Goal: Task Accomplishment & Management: Manage account settings

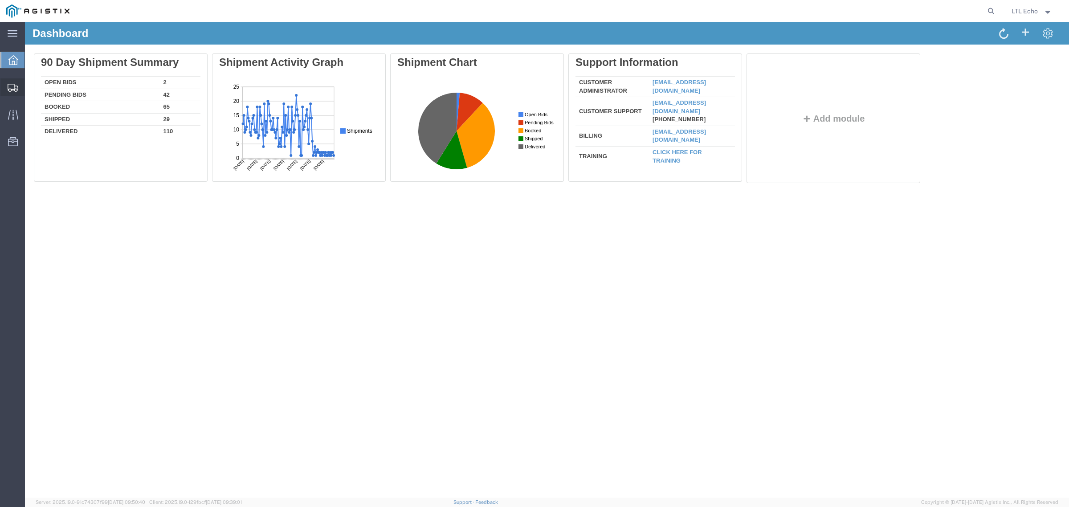
click at [14, 81] on div at bounding box center [12, 87] width 25 height 18
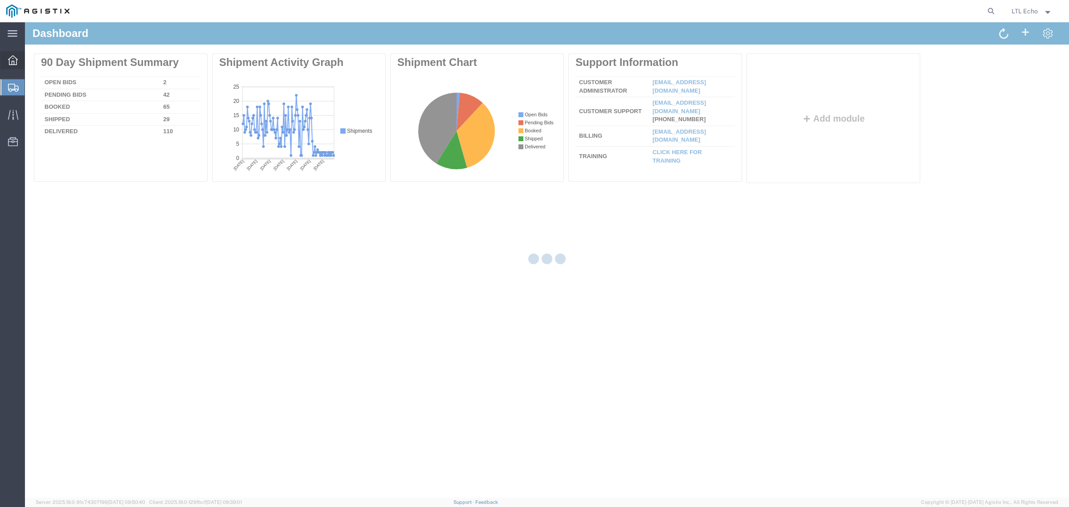
click at [13, 63] on icon at bounding box center [13, 60] width 10 height 10
click at [990, 8] on icon at bounding box center [991, 11] width 12 height 12
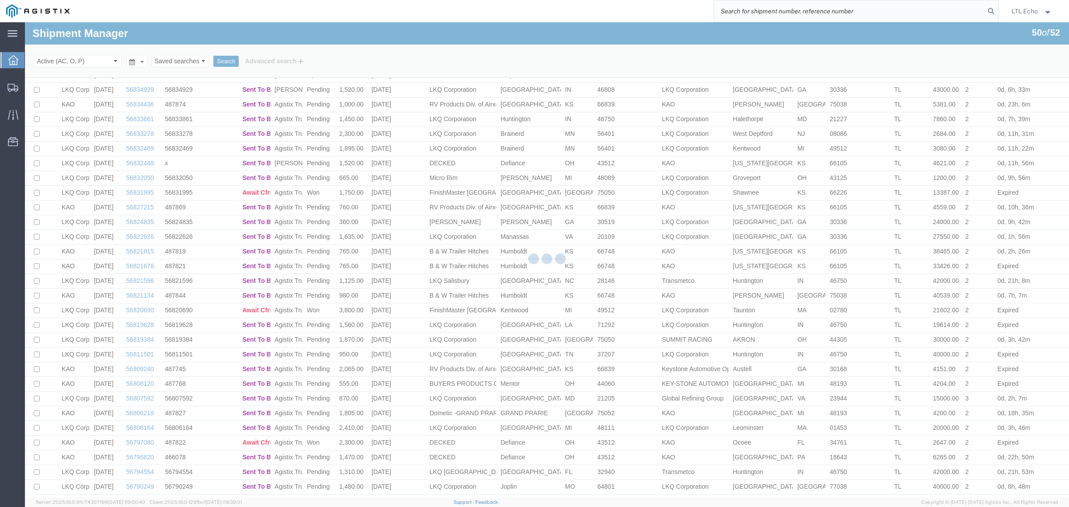
click at [950, 11] on input "search" at bounding box center [849, 10] width 271 height 21
paste input "56835212"
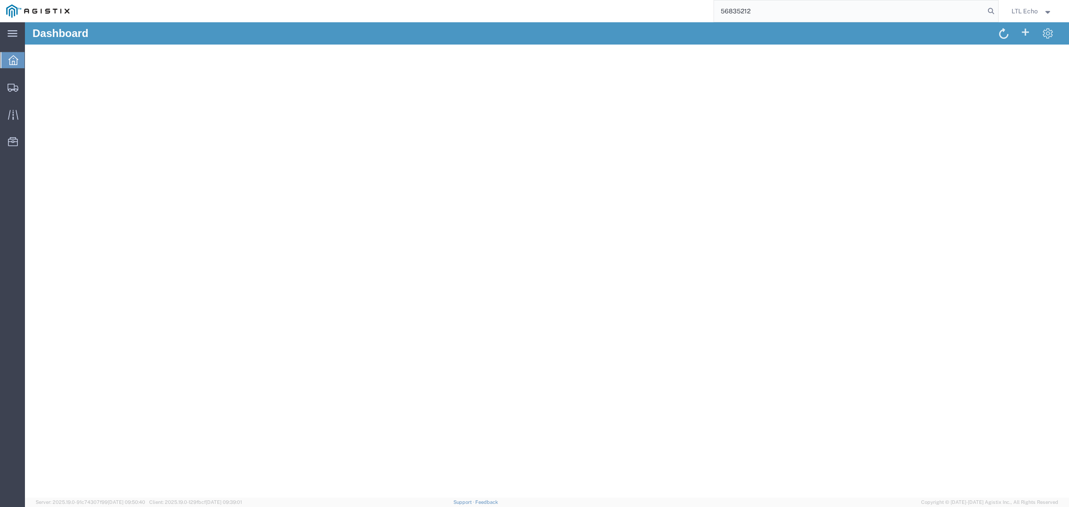
type input "56835212"
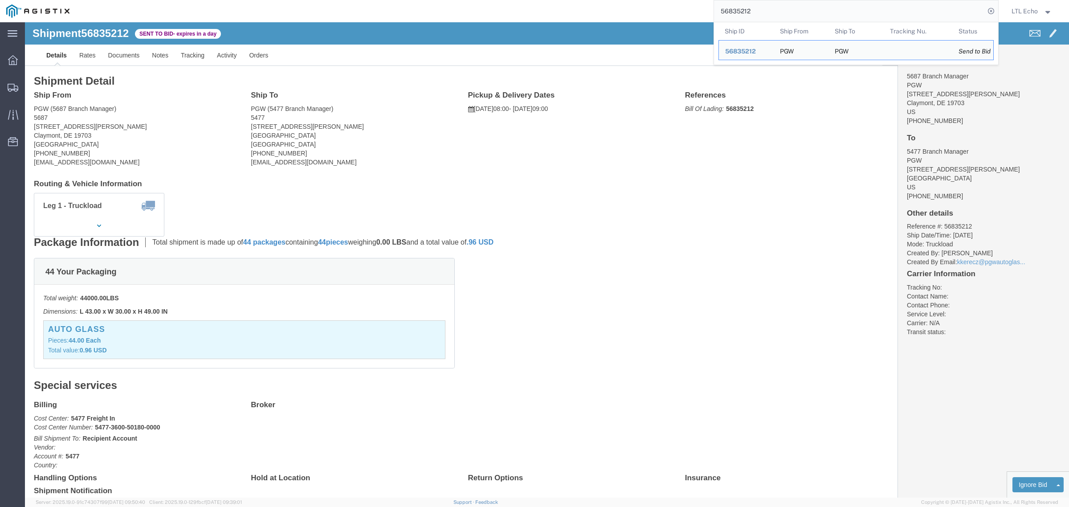
click div "44 Your Packaging Total weight: 44000.00 LBS Dimensions: L 43.00 x W 30.00 x H …"
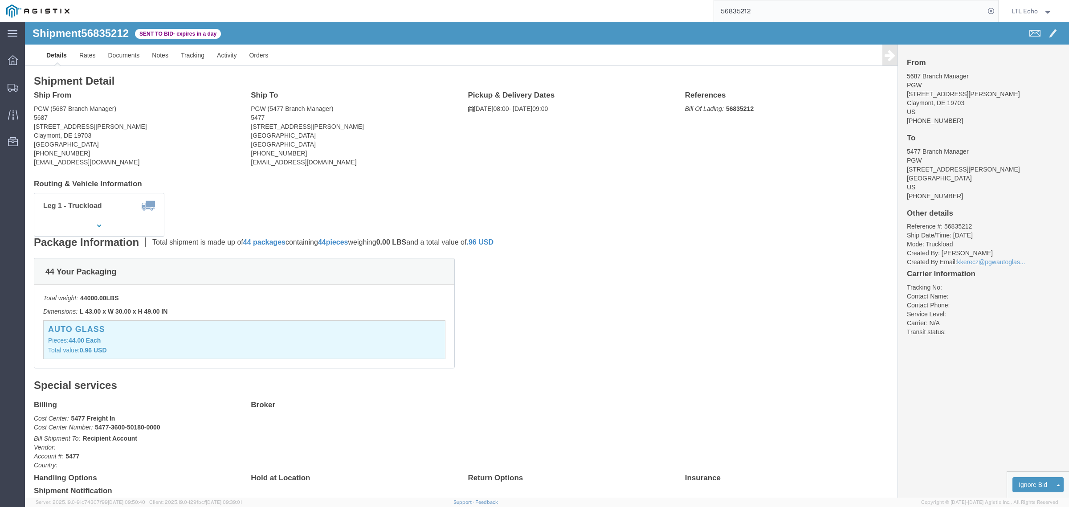
click address "PGW (5687 Branch Manager) [STREET_ADDRESS][PERSON_NAME] [PHONE_NUMBER] [EMAIL_A…"
copy address "19703"
click address "PGW (5477 Branch Manager) 5477 [STREET_ADDRESS][PERSON_NAME] [PHONE_NUMBER] [EM…"
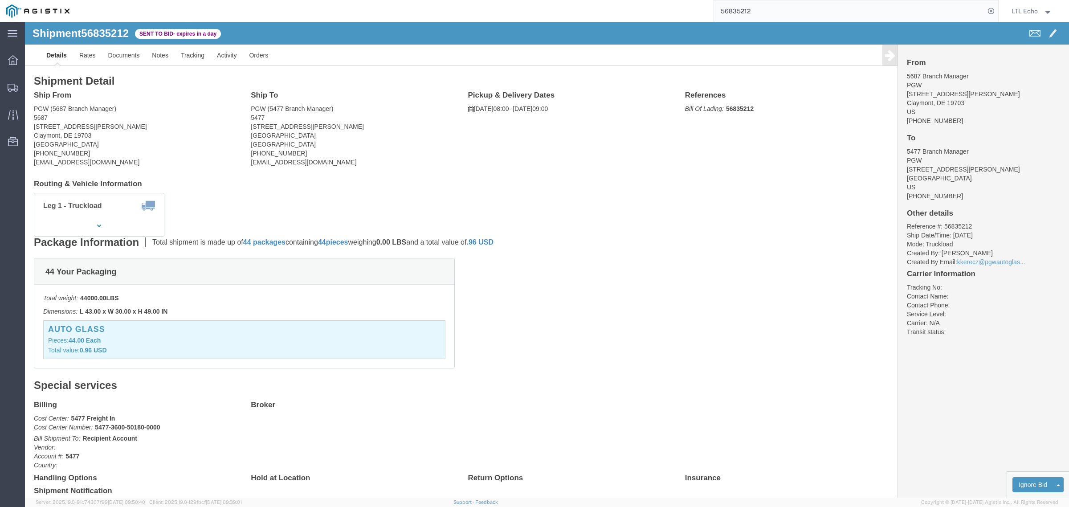
copy address "08077"
drag, startPoint x: 927, startPoint y: 237, endPoint x: 987, endPoint y: 240, distance: 60.6
click li "Created By Email: kkerecz@pgwautoglas..."
click link "Enter / Modify Bid"
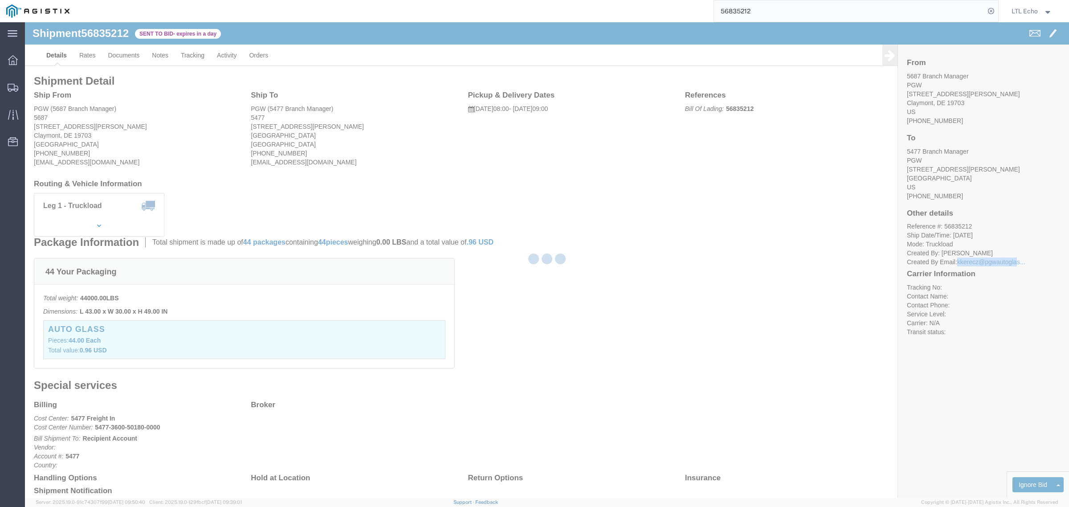
select select "4622"
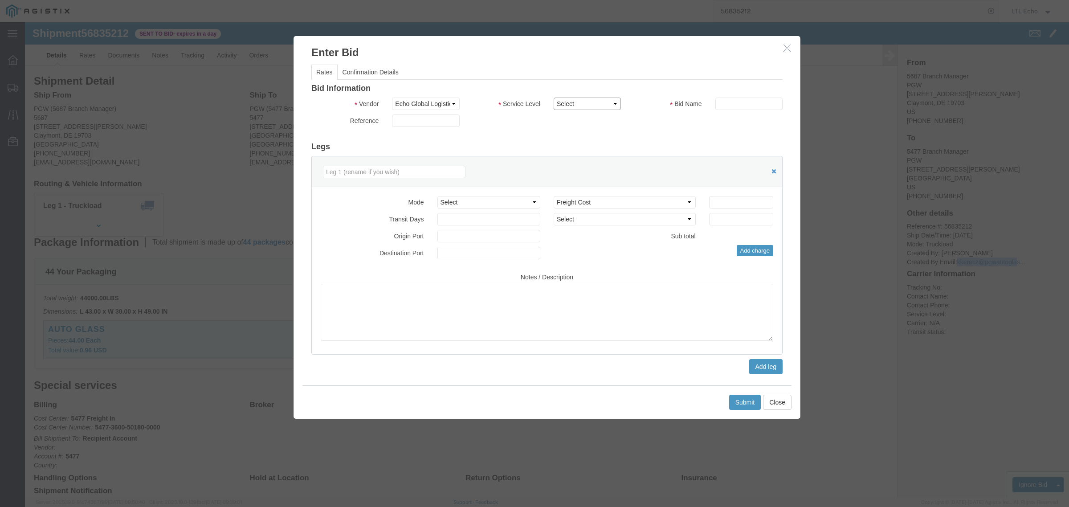
drag, startPoint x: 539, startPoint y: 79, endPoint x: 543, endPoint y: 87, distance: 8.8
click select "Select Guaranteed Next Day LTL Standard 3-5 Day Rail TL Standard 3 - 5 Day"
select select "13989"
click select "Select Guaranteed Next Day LTL Standard 3-5 Day Rail TL Standard 3 - 5 Day"
click input "text"
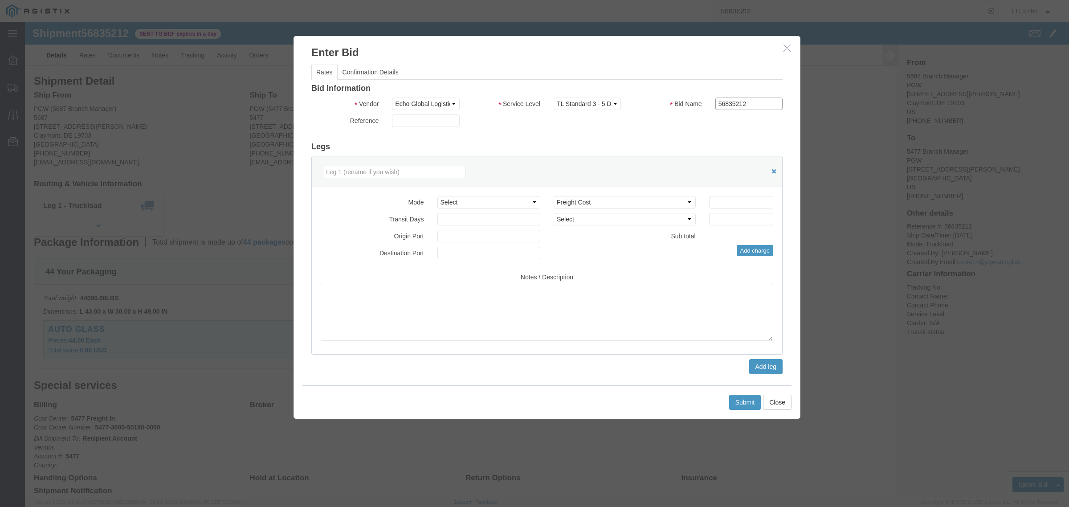
type input "56835212"
click input "number"
type input "625"
click button "Submit"
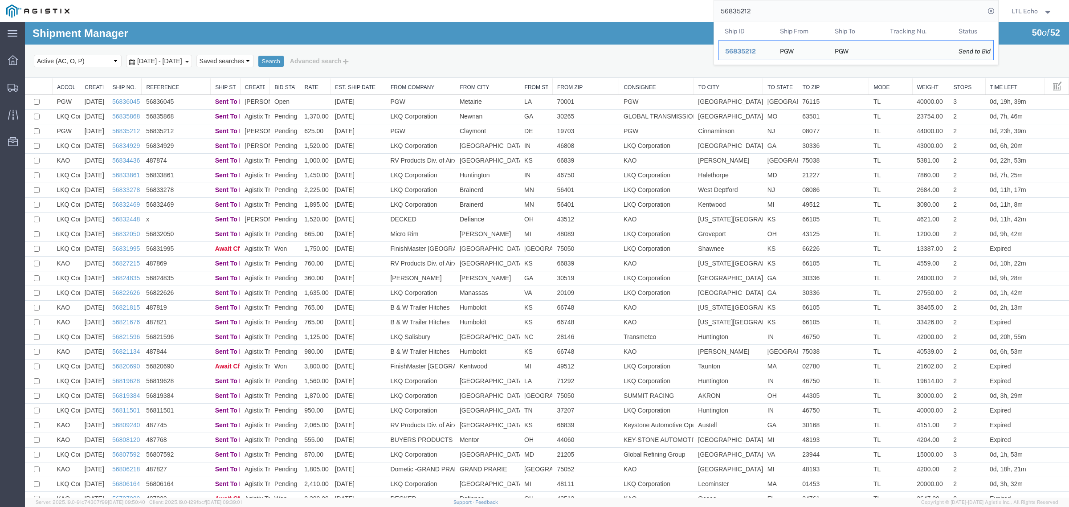
drag, startPoint x: 807, startPoint y: 34, endPoint x: 593, endPoint y: 38, distance: 213.8
paste input "6045"
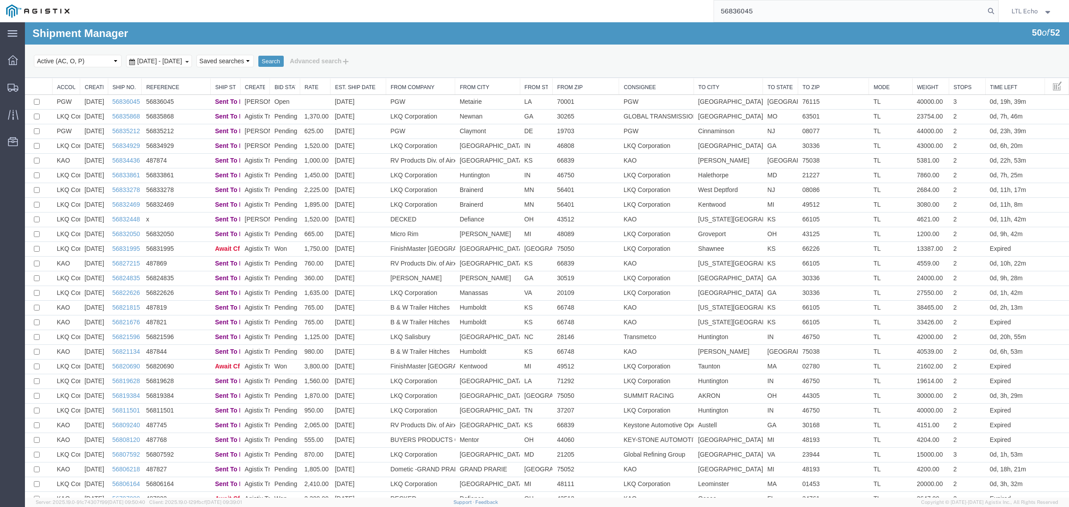
type input "56836045"
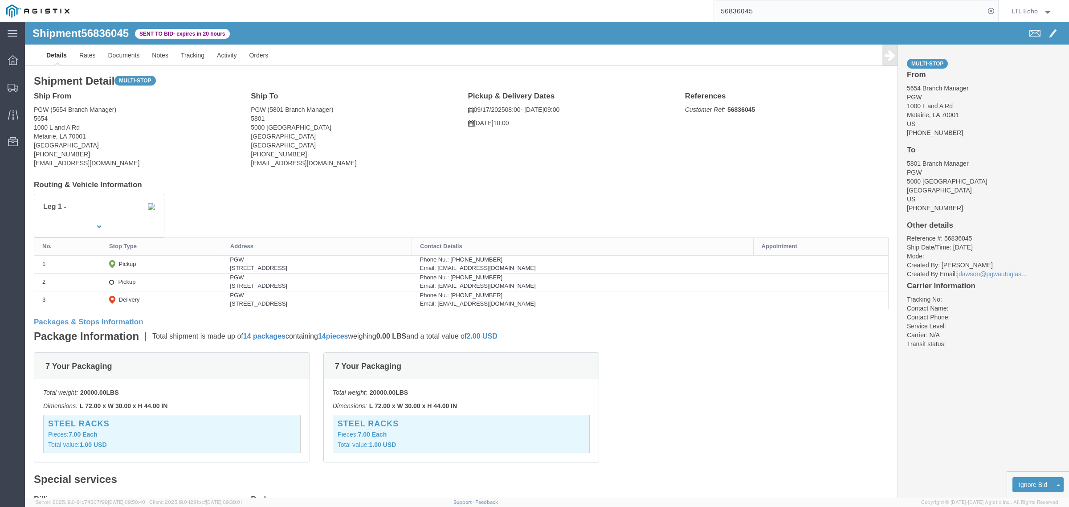
click address "PGW (5654 Branch Manager) 5654 [STREET_ADDRESS] [PHONE_NUMBER] [EMAIL_ADDRESS][…"
copy address "70001"
click address "PGW (5801 Branch Manager) [STREET_ADDRESS] [PHONE_NUMBER] [EMAIL_ADDRESS][DOMAI…"
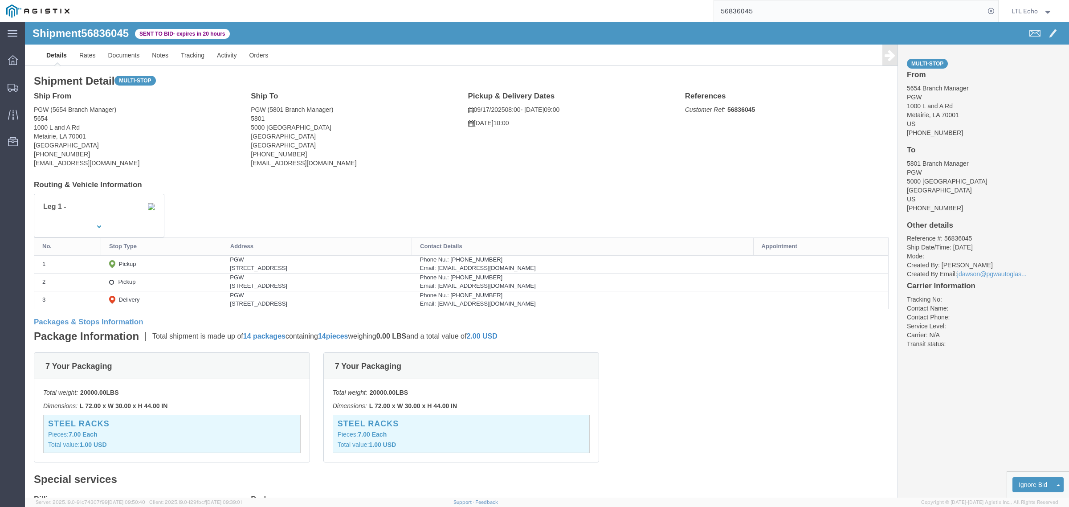
copy address "76115"
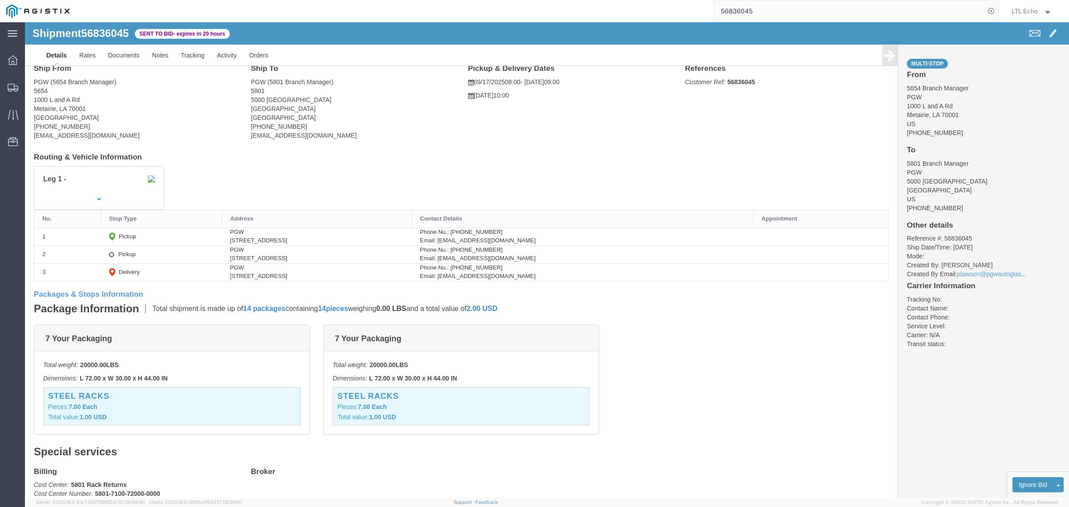
scroll to position [56, 0]
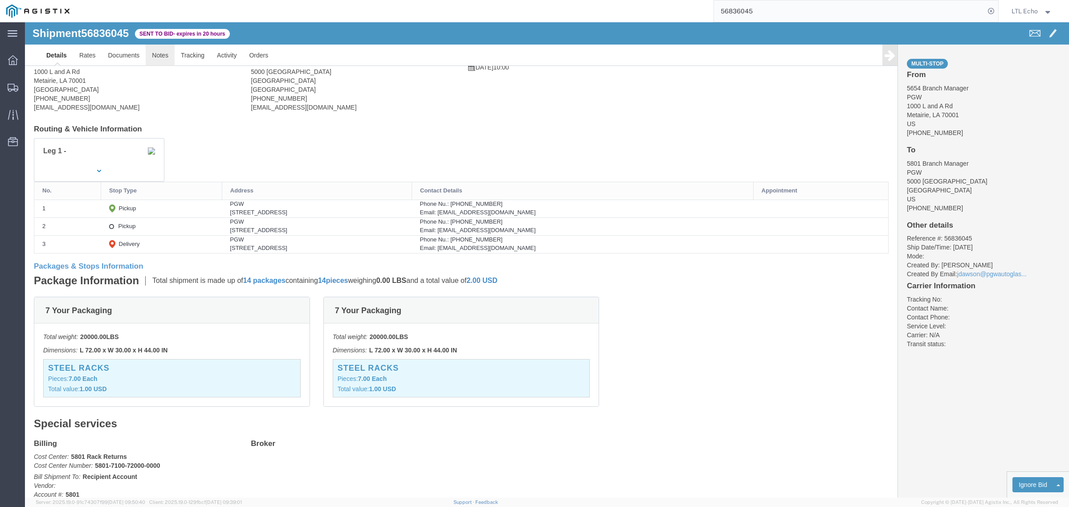
click link "Notes"
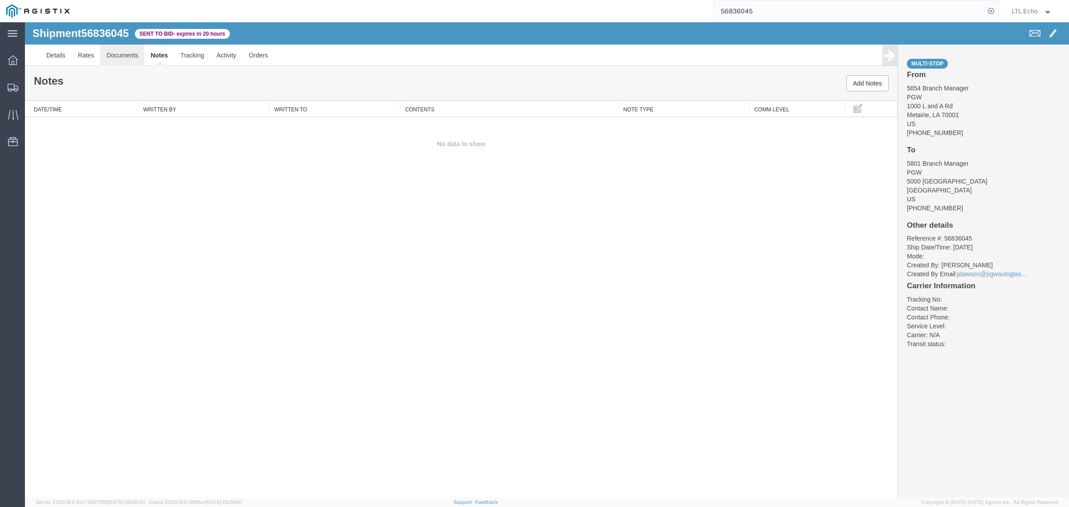
click at [130, 53] on link "Documents" at bounding box center [122, 55] width 44 height 21
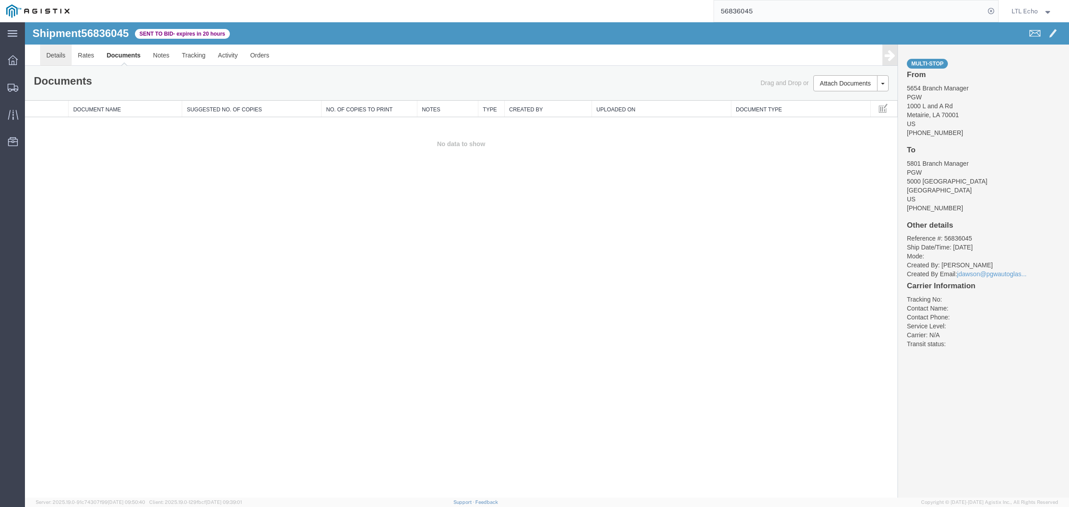
click at [62, 56] on link "Details" at bounding box center [56, 55] width 32 height 21
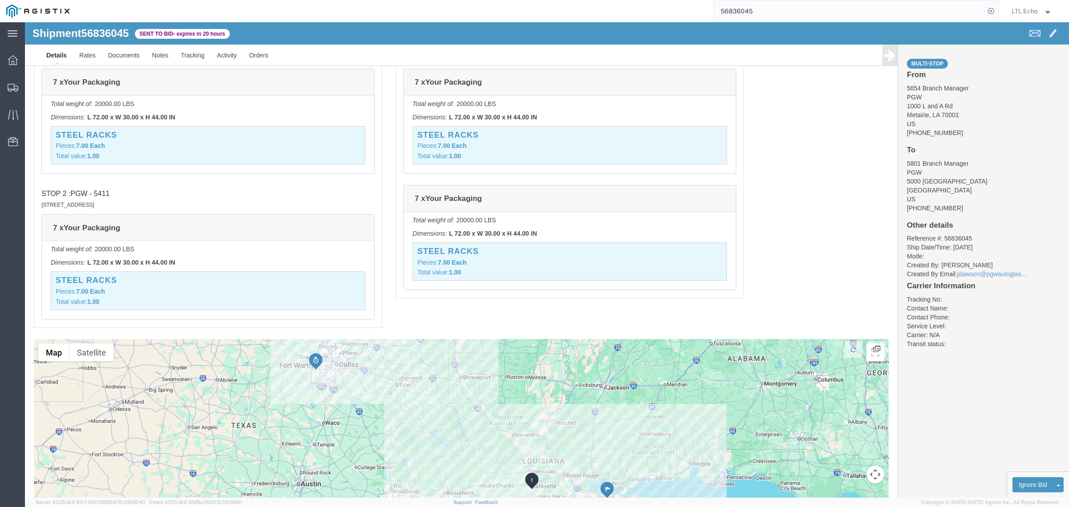
scroll to position [724, 0]
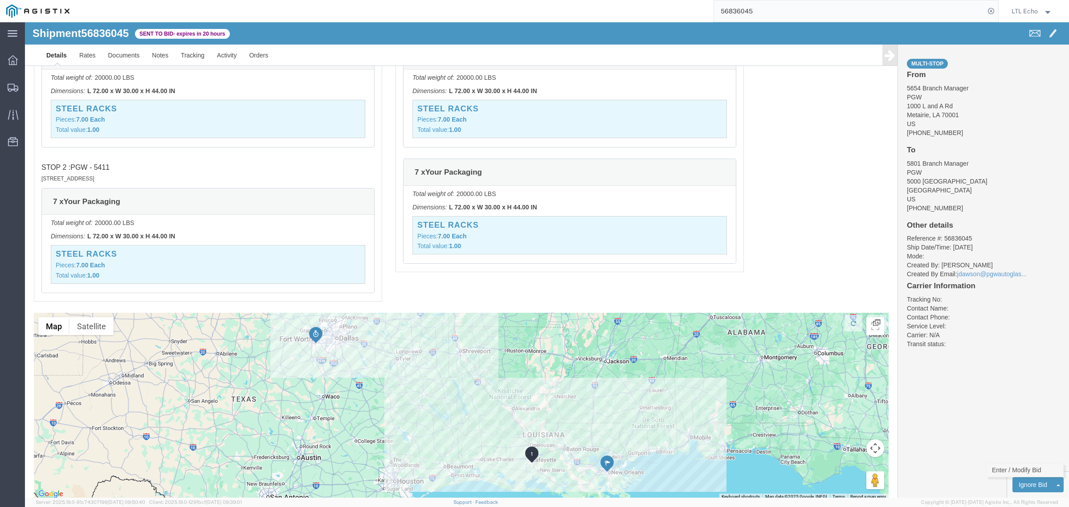
click link "Enter / Modify Bid"
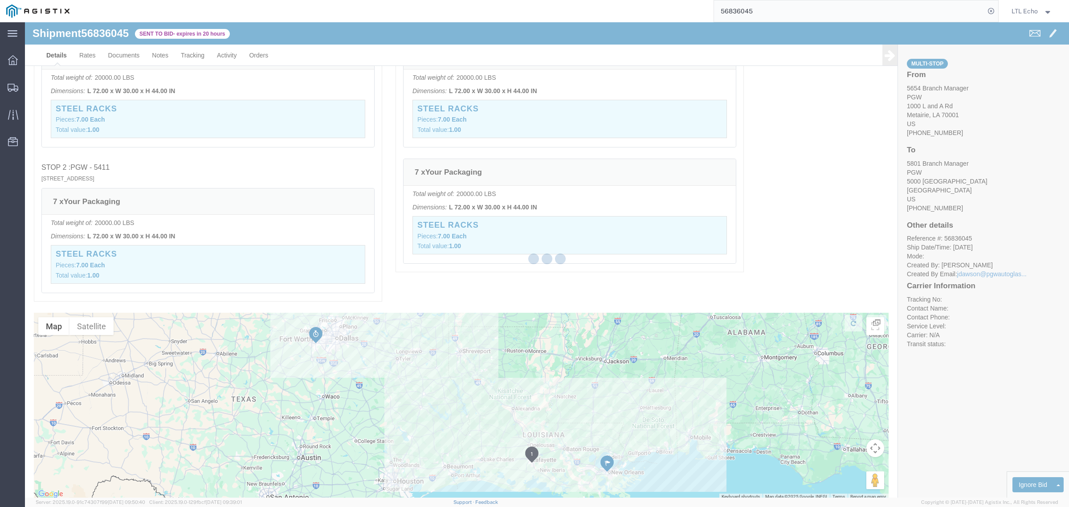
select select "4622"
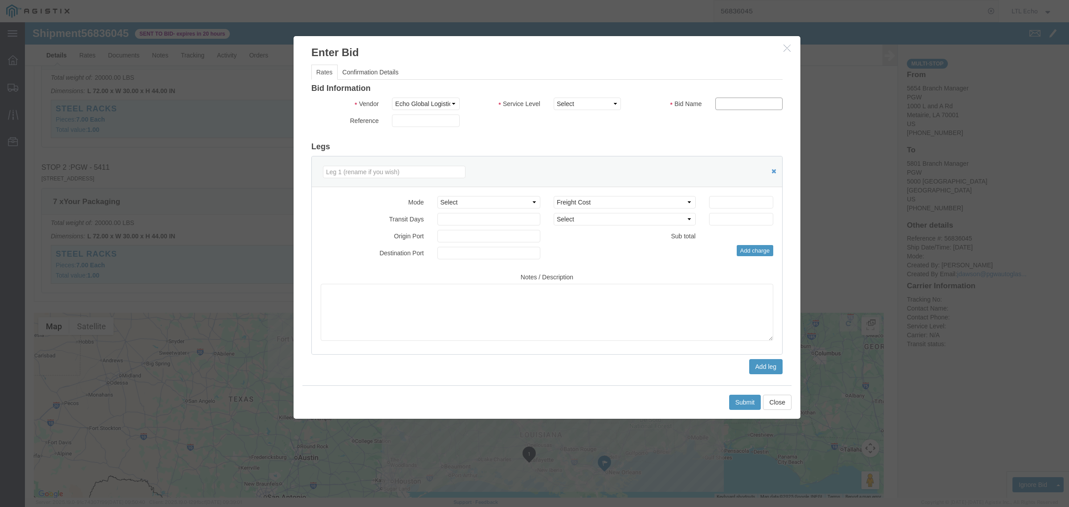
click input "text"
type input "56836045"
click select "Select Guaranteed Next Day LTL Standard 3-5 Day Rail TL Standard 3 - 5 Day"
select select "13989"
click select "Select Guaranteed Next Day LTL Standard 3-5 Day Rail TL Standard 3 - 5 Day"
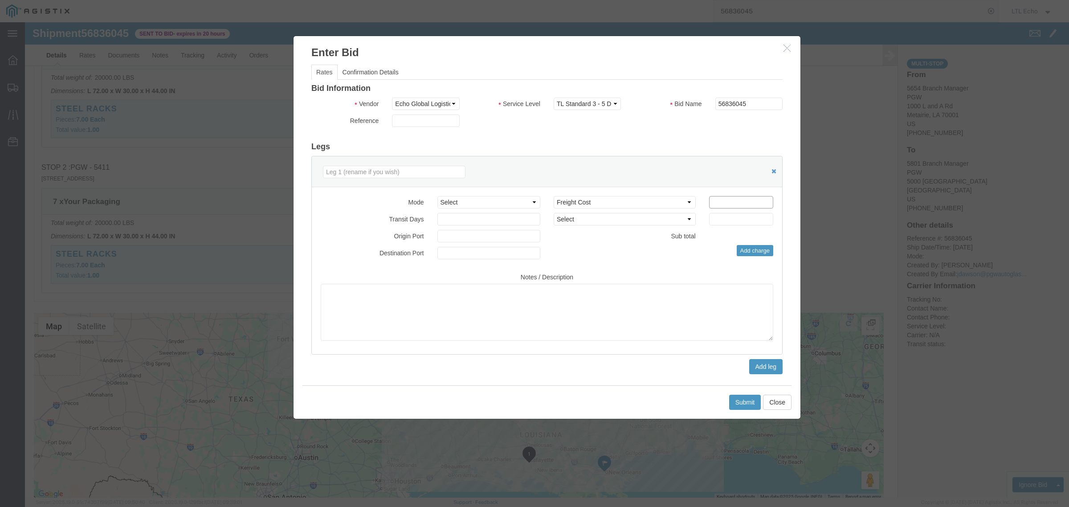
click input "number"
type input "1140"
click button "Submit"
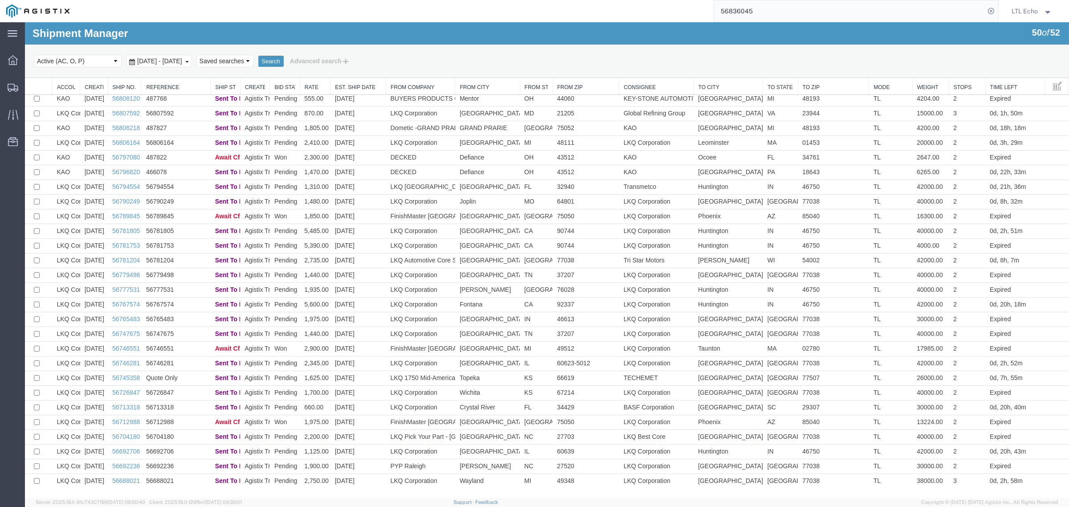
scroll to position [346, 0]
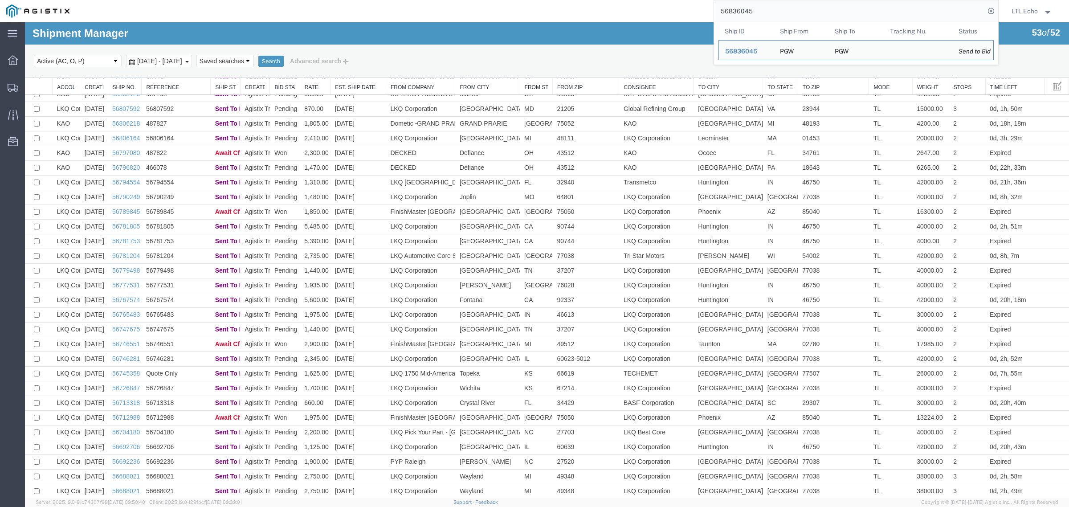
drag, startPoint x: 759, startPoint y: 7, endPoint x: 502, endPoint y: 12, distance: 257.9
click at [571, 15] on div "56836045 Ship ID Ship From Ship To Tracking Nu. Status Ship ID 56836045 Ship Fr…" at bounding box center [537, 11] width 923 height 22
paste input "679"
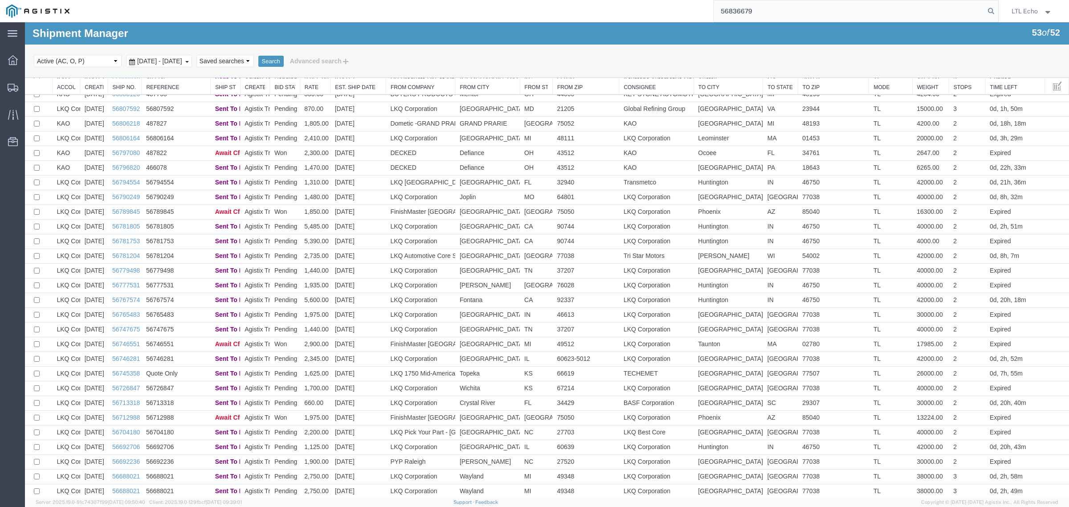
type input "56836679"
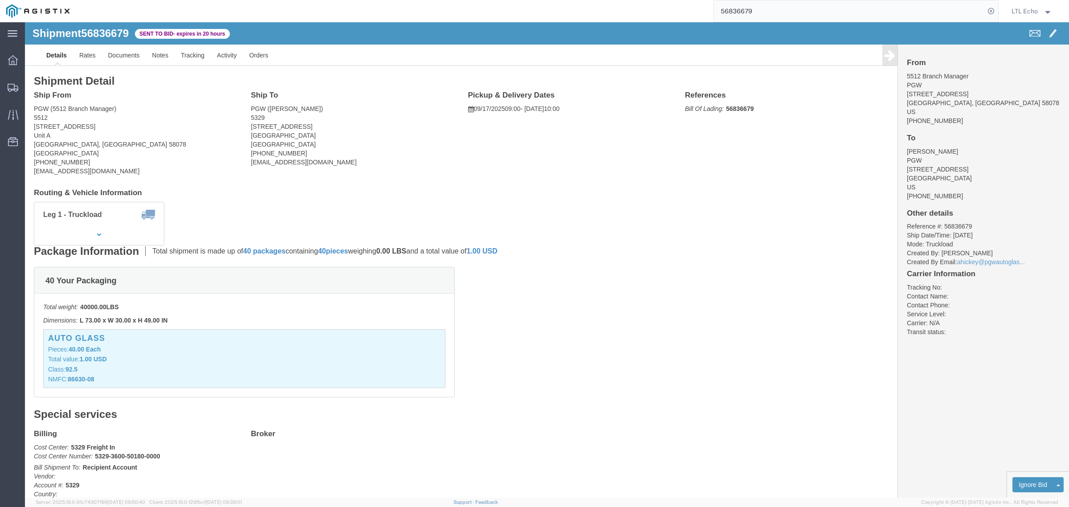
click address "PGW (5512 Branch Manager) [STREET_ADDRESS] [PHONE_NUMBER] [EMAIL_ADDRESS][DOMAI…"
copy address "58078"
click address "PGW ([PERSON_NAME]) [STREET_ADDRESS] [PHONE_NUMBER] [EMAIL_ADDRESS][DOMAIN_NAME]"
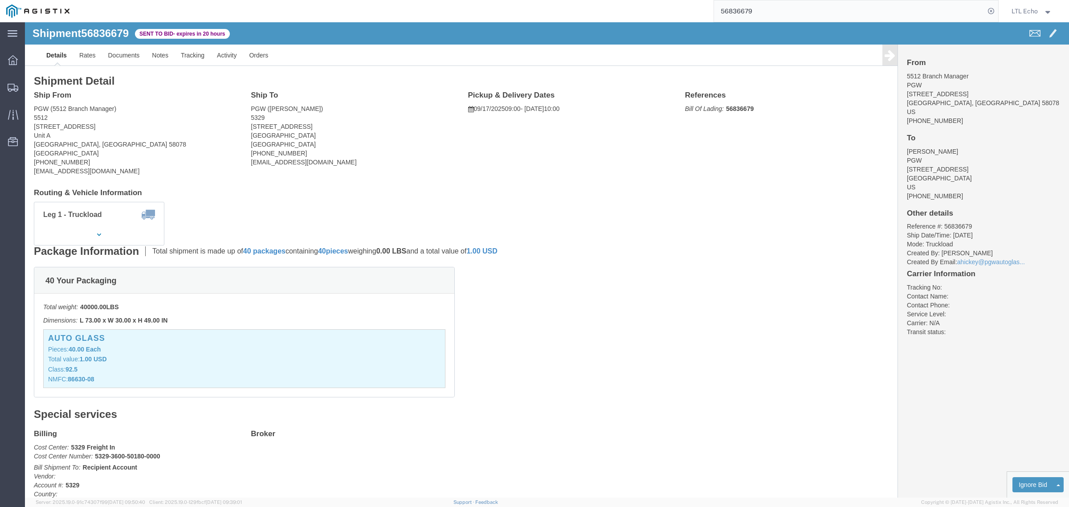
click address "PGW ([PERSON_NAME]) [STREET_ADDRESS] [PHONE_NUMBER] [EMAIL_ADDRESS][DOMAIN_NAME]"
copy address "45601"
click link "Enter / Modify Bid"
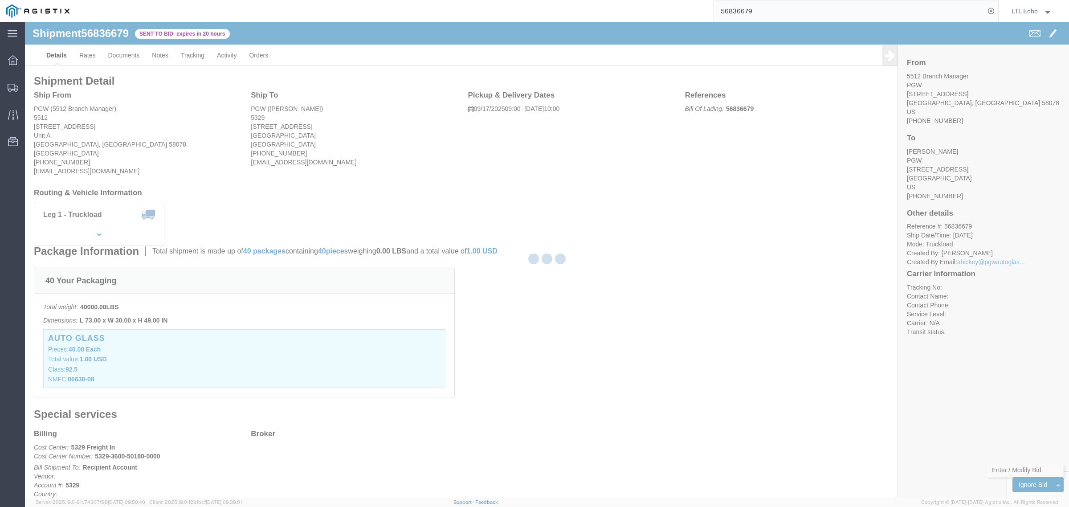
select select "4622"
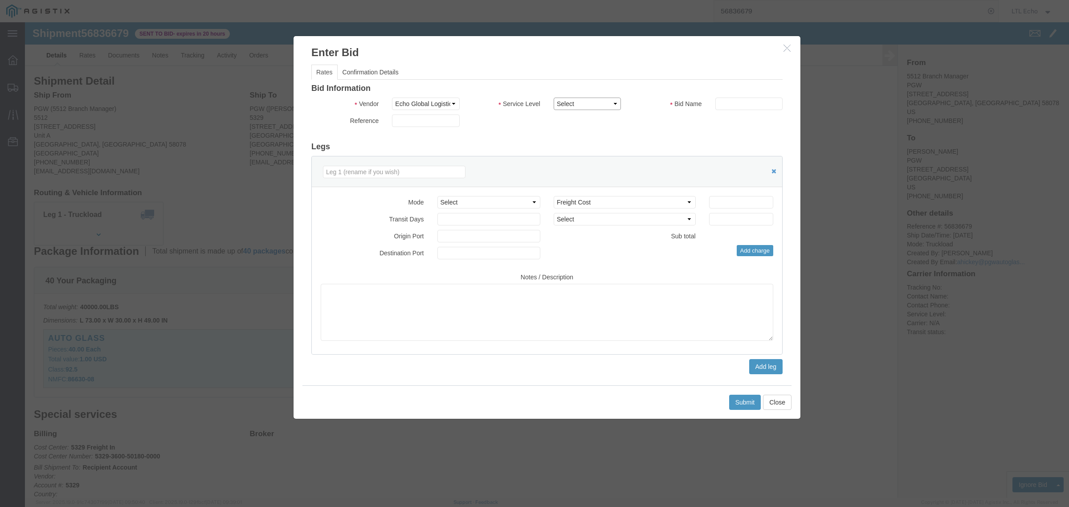
click select "Select Guaranteed Next Day LTL Standard 3-5 Day Rail TL Standard 3 - 5 Day"
select select "13989"
click select "Select Guaranteed Next Day LTL Standard 3-5 Day Rail TL Standard 3 - 5 Day"
click input "text"
type input "56836679"
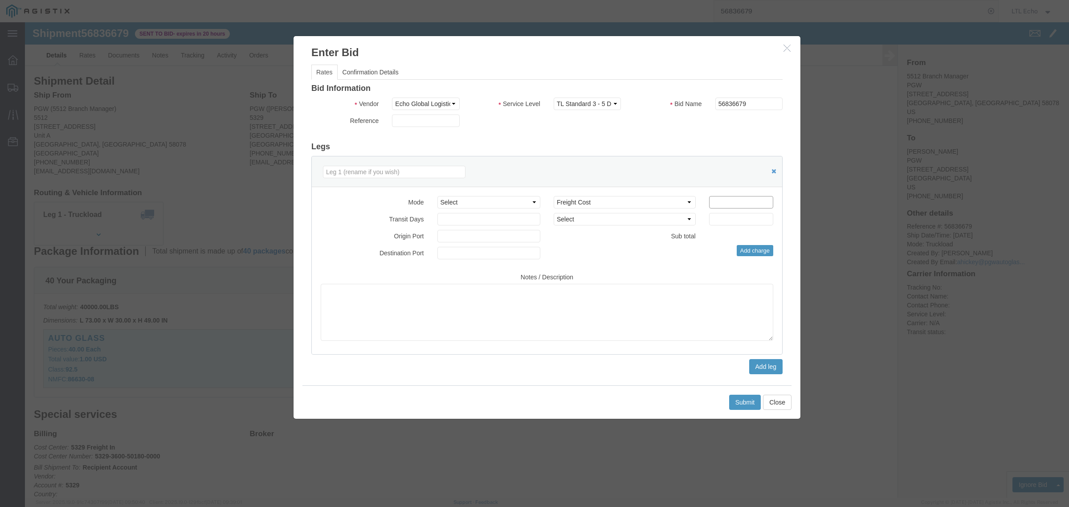
click input "number"
type input "2460"
click button "Submit"
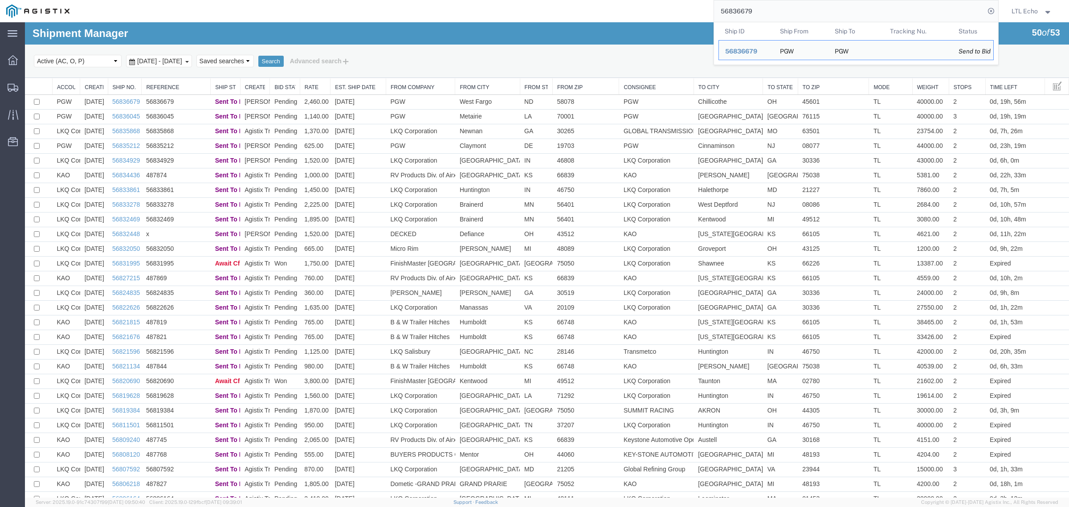
drag, startPoint x: 785, startPoint y: 31, endPoint x: 618, endPoint y: 30, distance: 167.0
paste input "35"
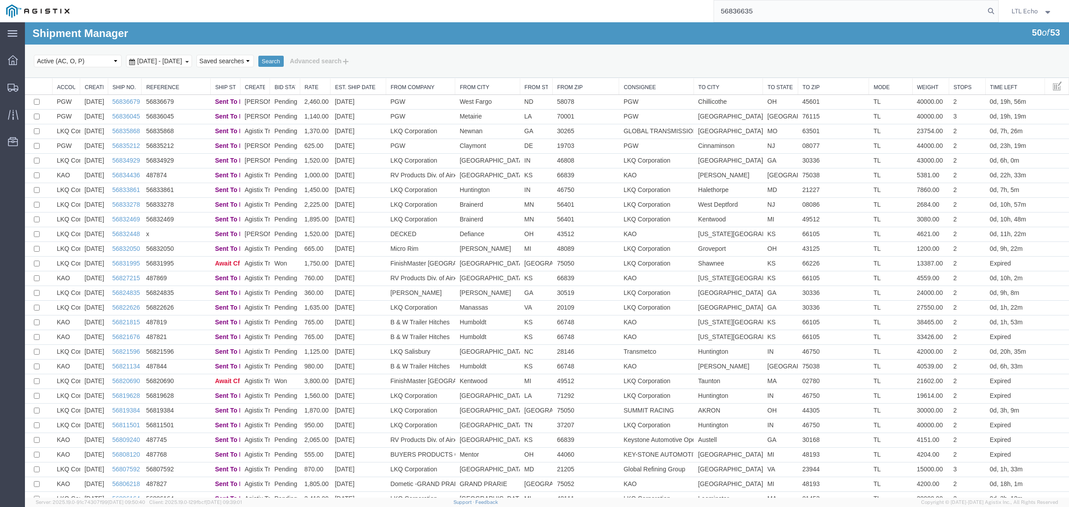
type input "56836635"
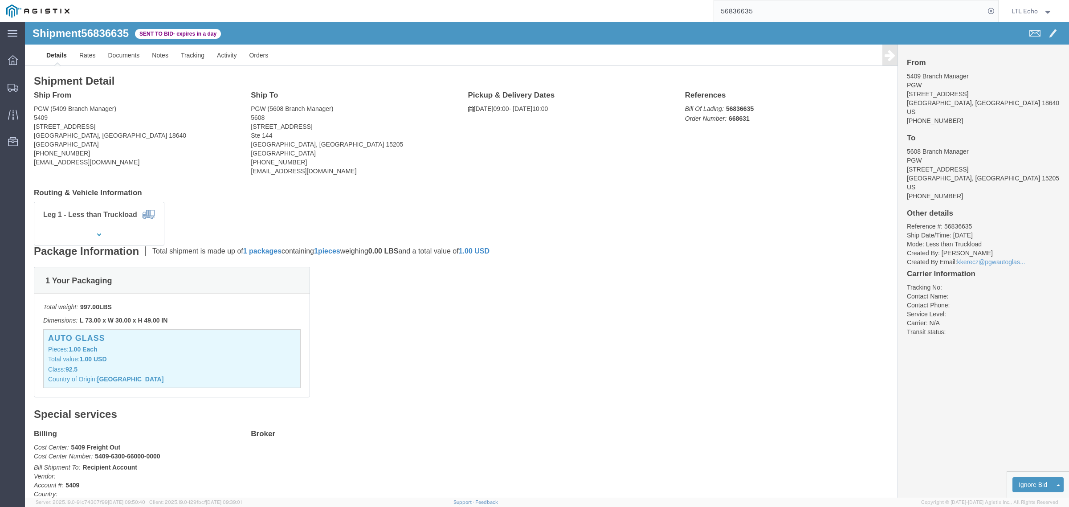
drag, startPoint x: 136, startPoint y: 112, endPoint x: 109, endPoint y: 110, distance: 27.2
click address "PGW (5409 Branch Manager) [STREET_ADDRESS] [PHONE_NUMBER] [EMAIL_ADDRESS][DOMAI…"
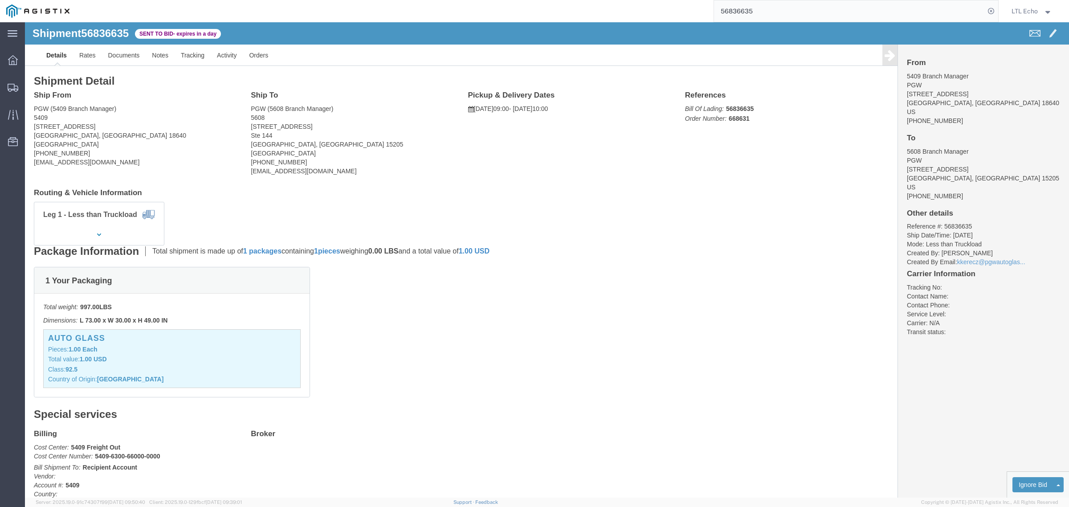
click address "PGW (5409 Branch Manager) [STREET_ADDRESS] [PHONE_NUMBER] [EMAIL_ADDRESS][DOMAI…"
copy address "18640"
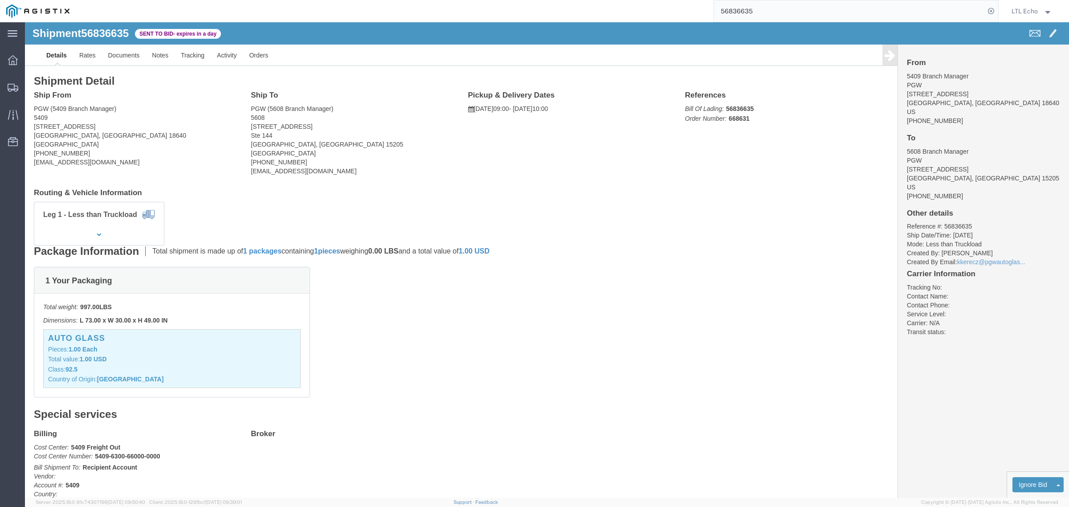
click address "PGW (5608 Branch Manager) [STREET_ADDRESS] [PHONE_NUMBER] [EMAIL_ADDRESS][DOMAI…"
copy address "15205"
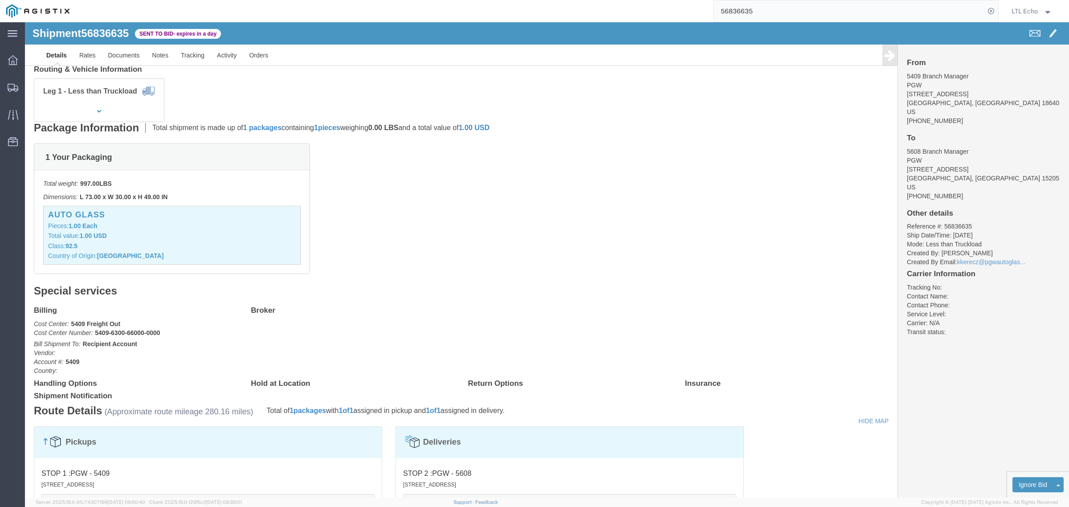
scroll to position [95, 0]
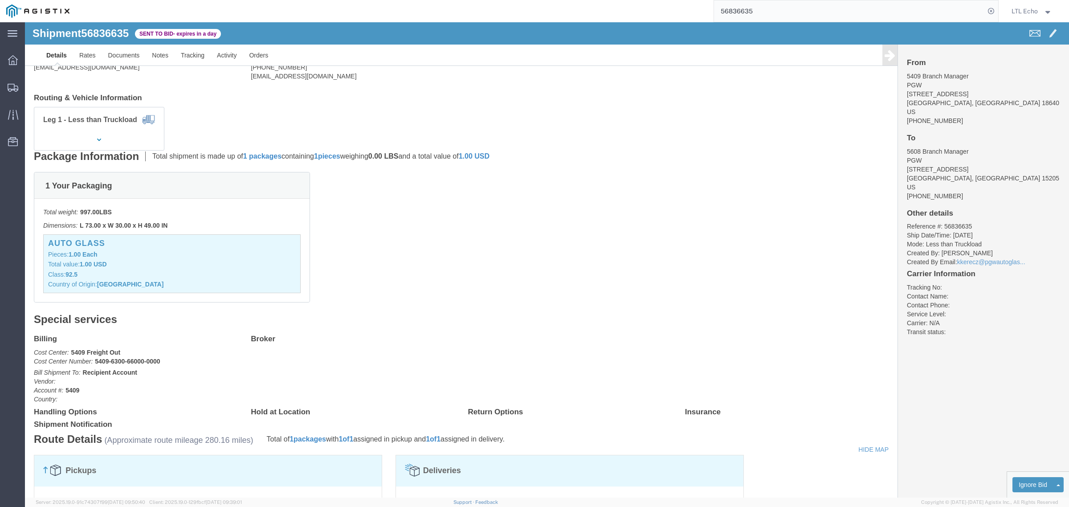
drag, startPoint x: 501, startPoint y: 270, endPoint x: 506, endPoint y: 277, distance: 8.6
click div "1 Your Packaging Total weight: 997.00 LBS Dimensions: L 73.00 x W 30.00 x H 49.…"
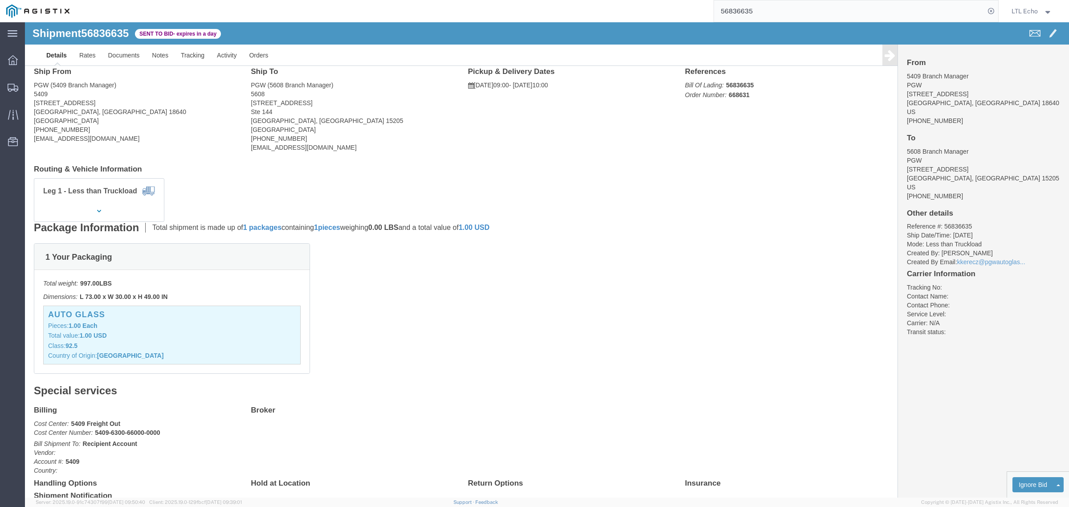
scroll to position [0, 0]
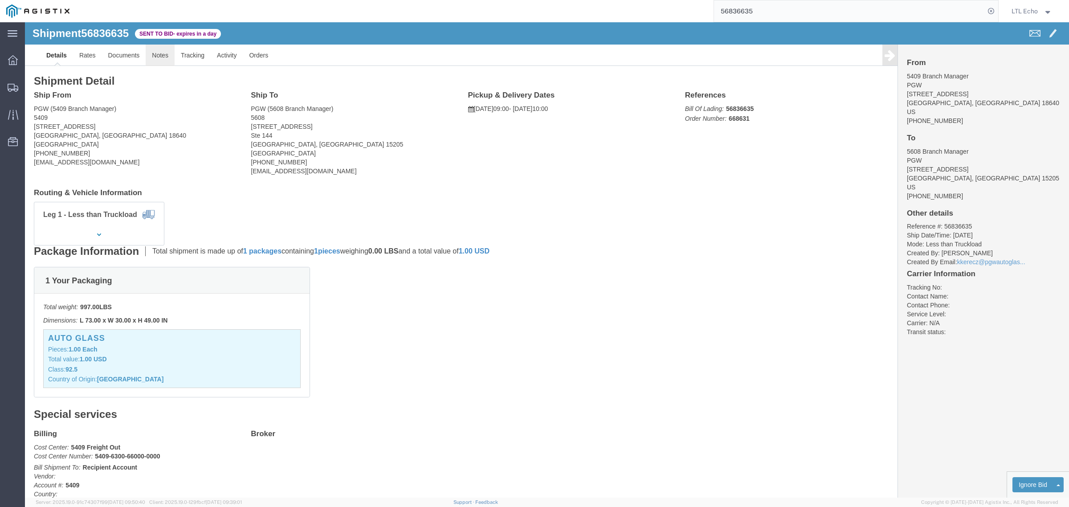
click link "Notes"
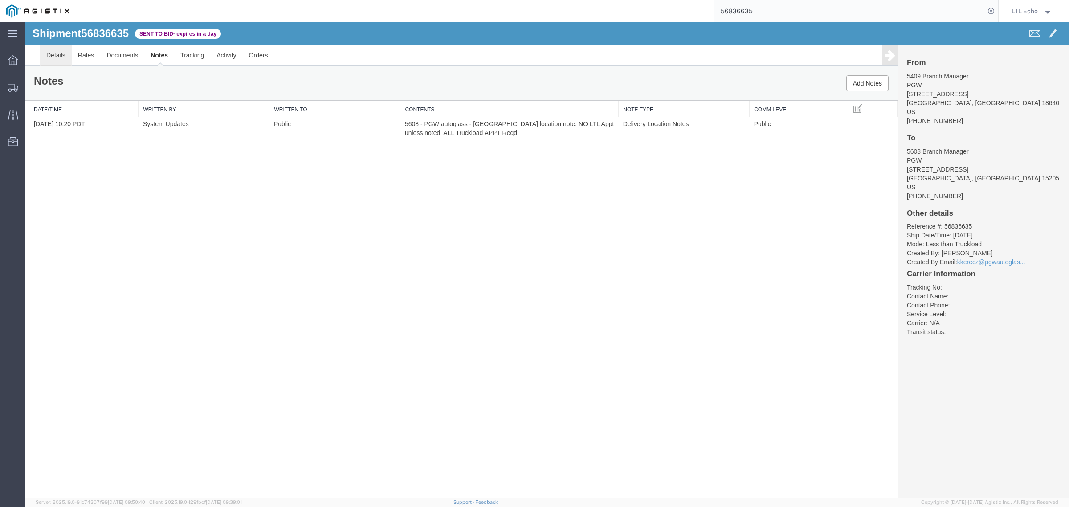
click at [53, 54] on link "Details" at bounding box center [56, 55] width 32 height 21
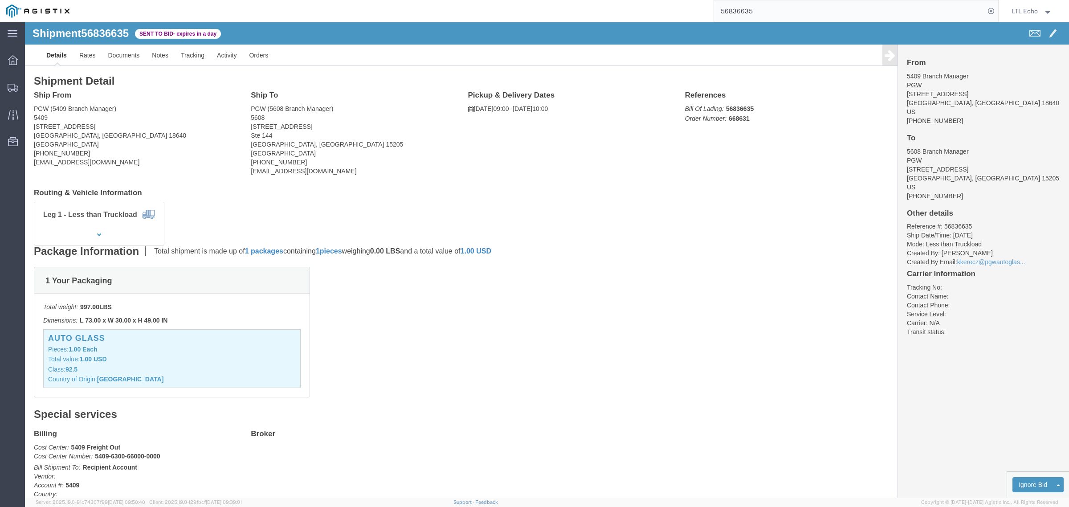
click b "668631"
click b "56836635"
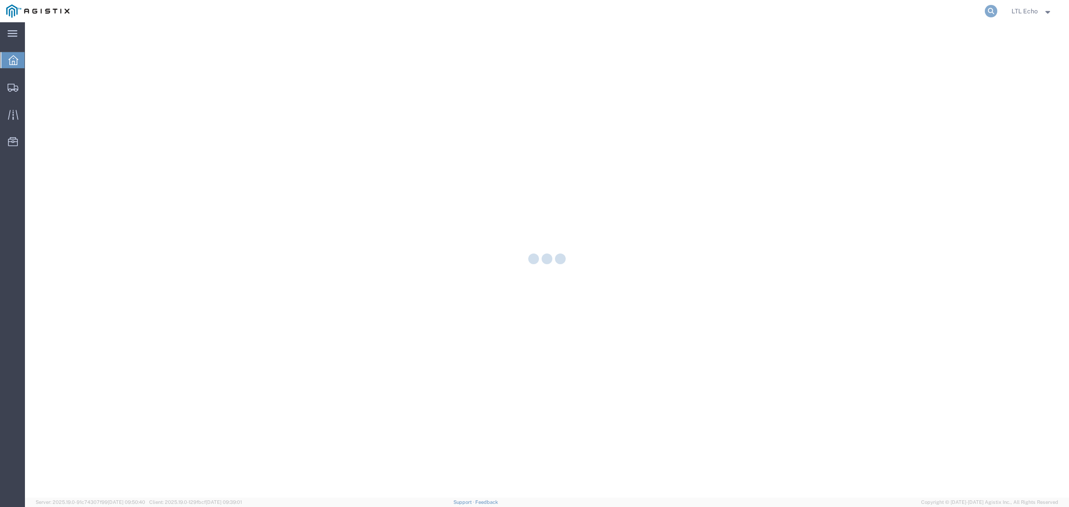
click at [989, 9] on icon at bounding box center [991, 11] width 12 height 12
click at [966, 12] on input "search" at bounding box center [849, 10] width 271 height 21
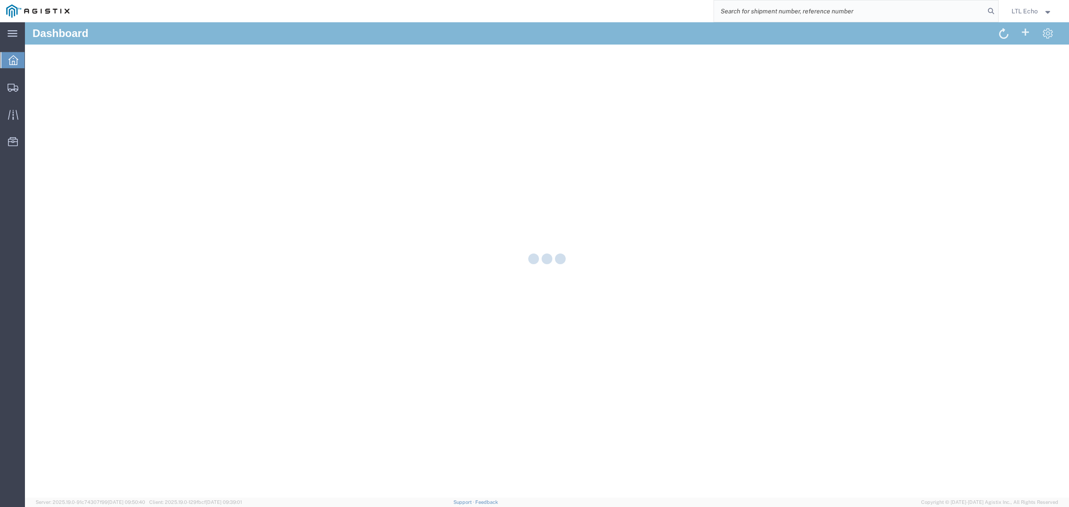
paste input "56835212"
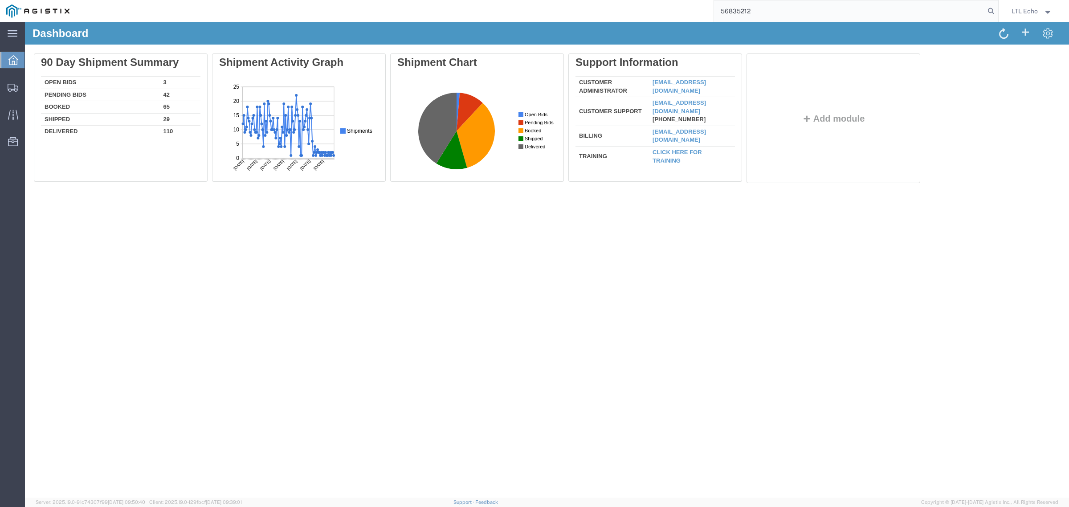
type input "56835212"
